Goal: Check status

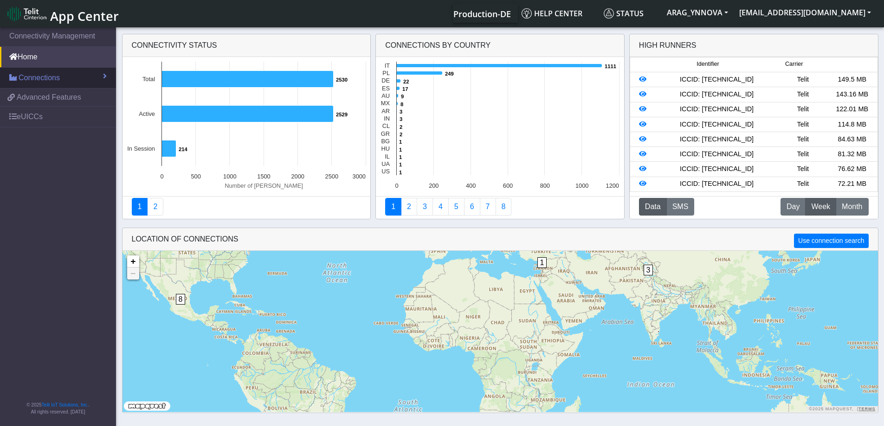
click at [53, 83] on span "Connections" at bounding box center [39, 77] width 41 height 11
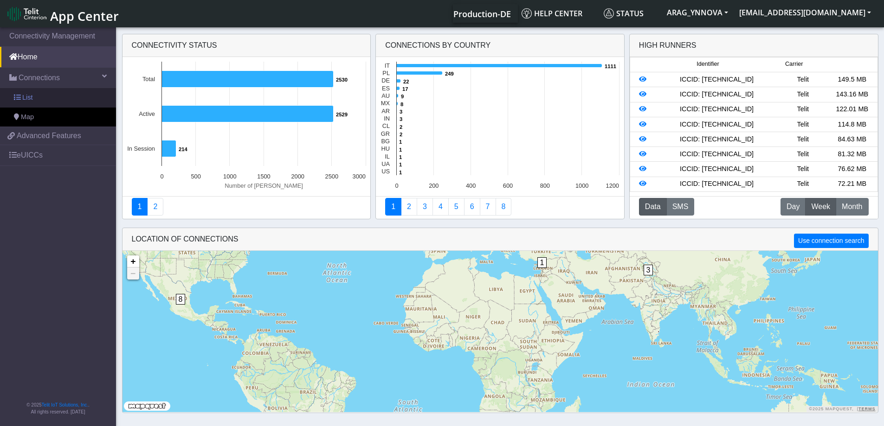
click at [49, 98] on link "List" at bounding box center [58, 97] width 116 height 19
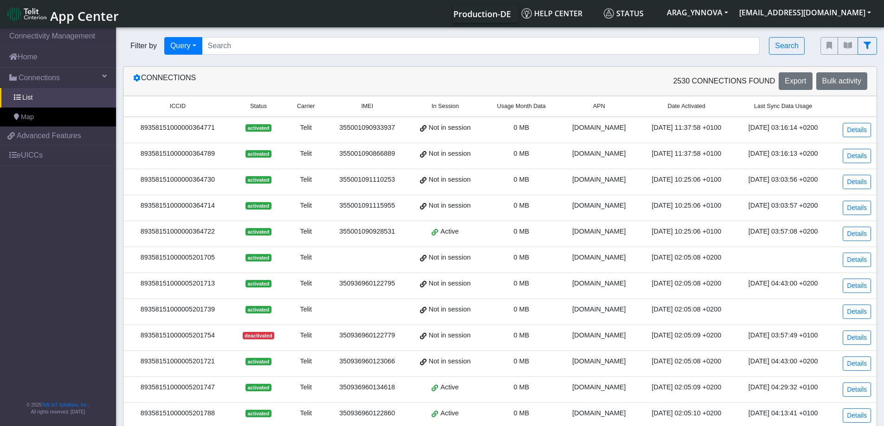
click at [443, 111] on th "In Session" at bounding box center [444, 106] width 75 height 20
click at [510, 108] on span "Usage Month Data" at bounding box center [521, 106] width 49 height 9
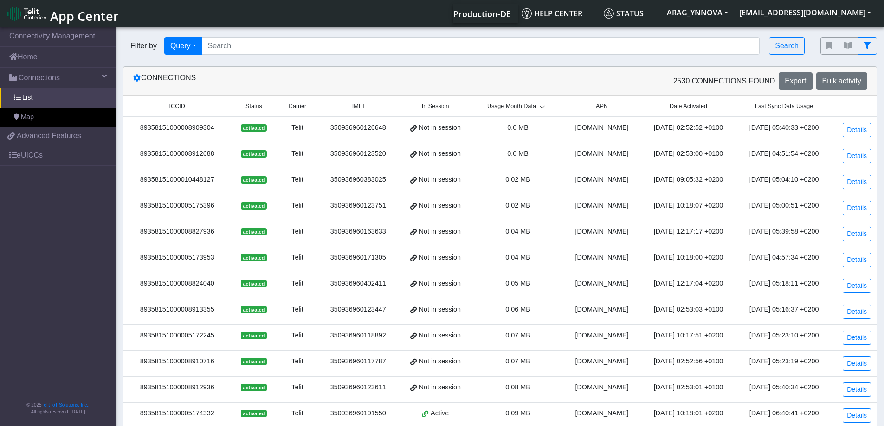
click at [510, 109] on span "Usage Month Data" at bounding box center [511, 106] width 49 height 9
click at [853, 124] on link "Details" at bounding box center [856, 130] width 28 height 14
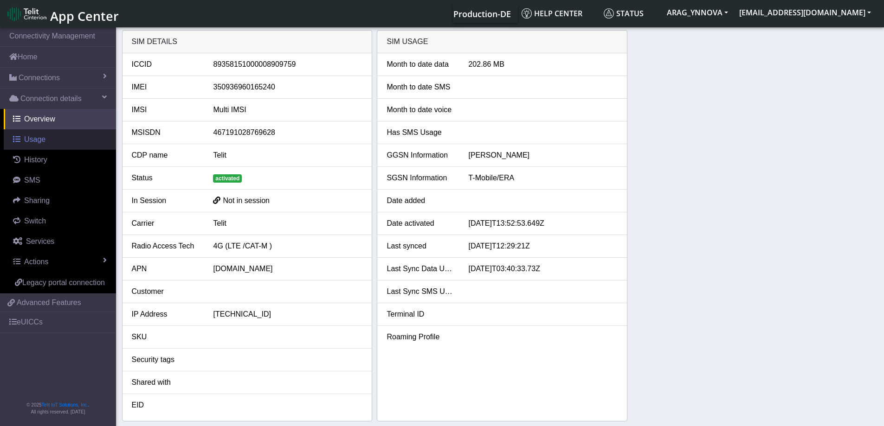
click at [59, 136] on link "Usage" at bounding box center [60, 139] width 112 height 20
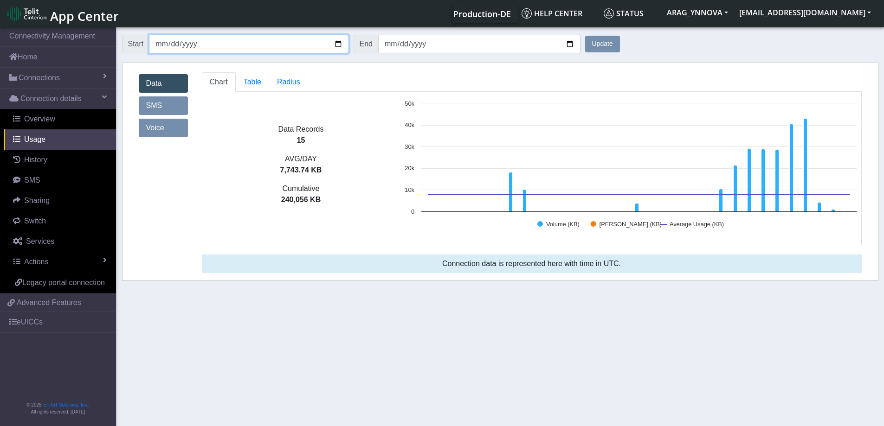
click at [343, 41] on input "[DATE]" at bounding box center [248, 44] width 199 height 19
click at [336, 46] on input "[DATE]" at bounding box center [248, 44] width 199 height 19
type input "[DATE]"
click at [607, 39] on button "Update" at bounding box center [602, 44] width 35 height 17
